Goal: Task Accomplishment & Management: Manage account settings

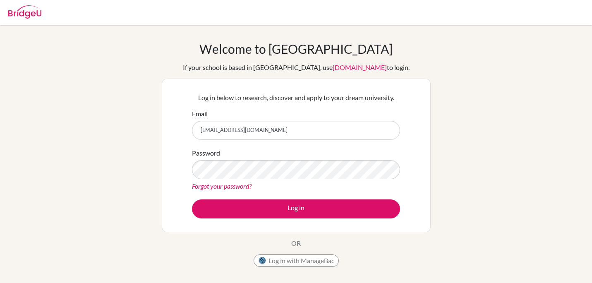
type input "[EMAIL_ADDRESS][DOMAIN_NAME]"
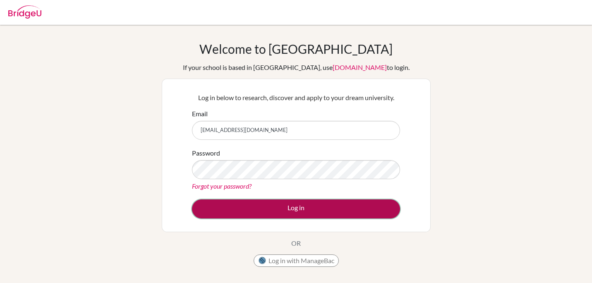
click at [244, 209] on button "Log in" at bounding box center [296, 209] width 208 height 19
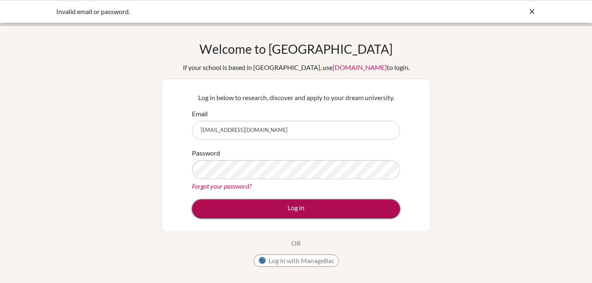
click at [268, 210] on button "Log in" at bounding box center [296, 209] width 208 height 19
